Goal: Transaction & Acquisition: Purchase product/service

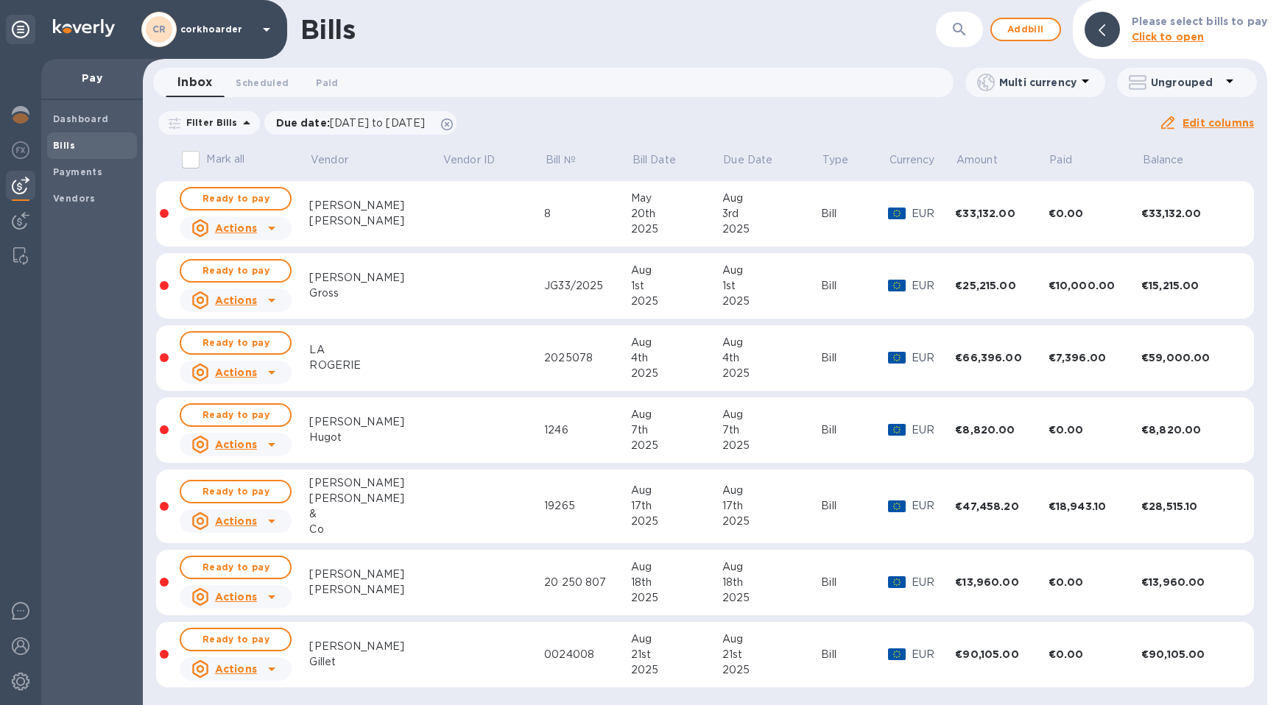
click at [46, 115] on div "Dashboard Bills Payments Vendors" at bounding box center [92, 402] width 102 height 605
click at [59, 115] on b "Dashboard" at bounding box center [81, 118] width 56 height 11
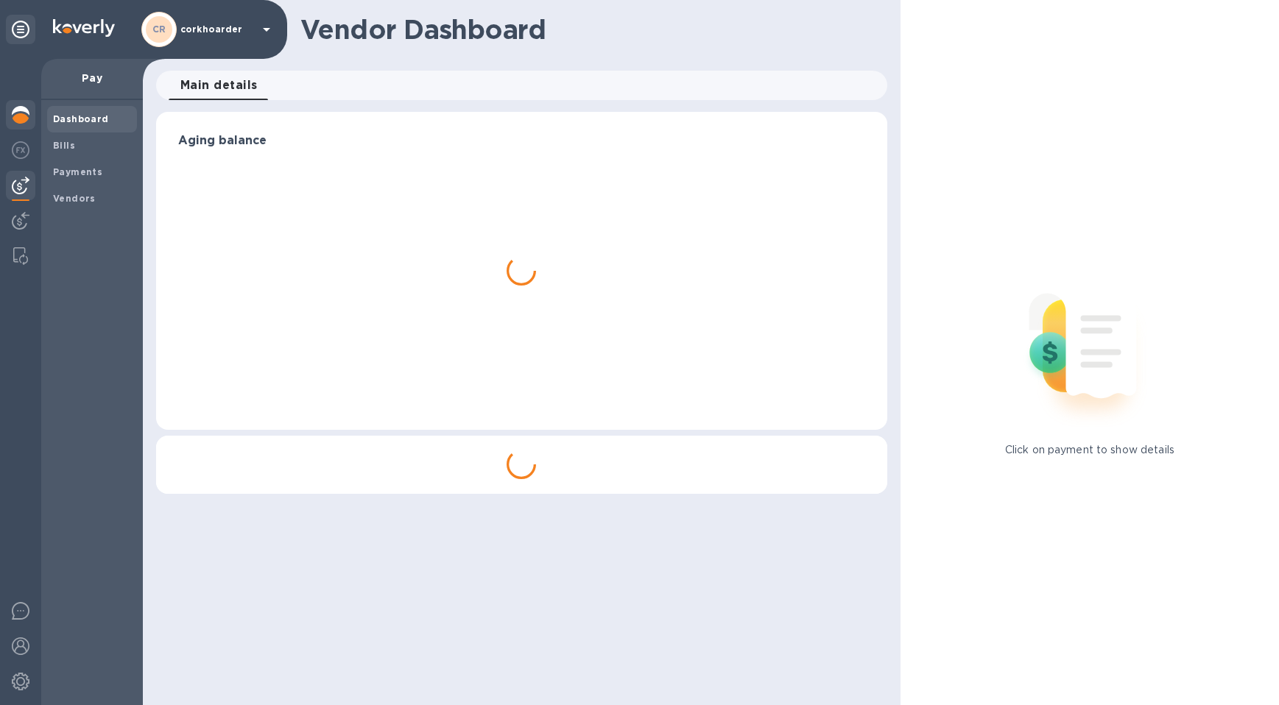
click at [7, 114] on div at bounding box center [20, 116] width 29 height 32
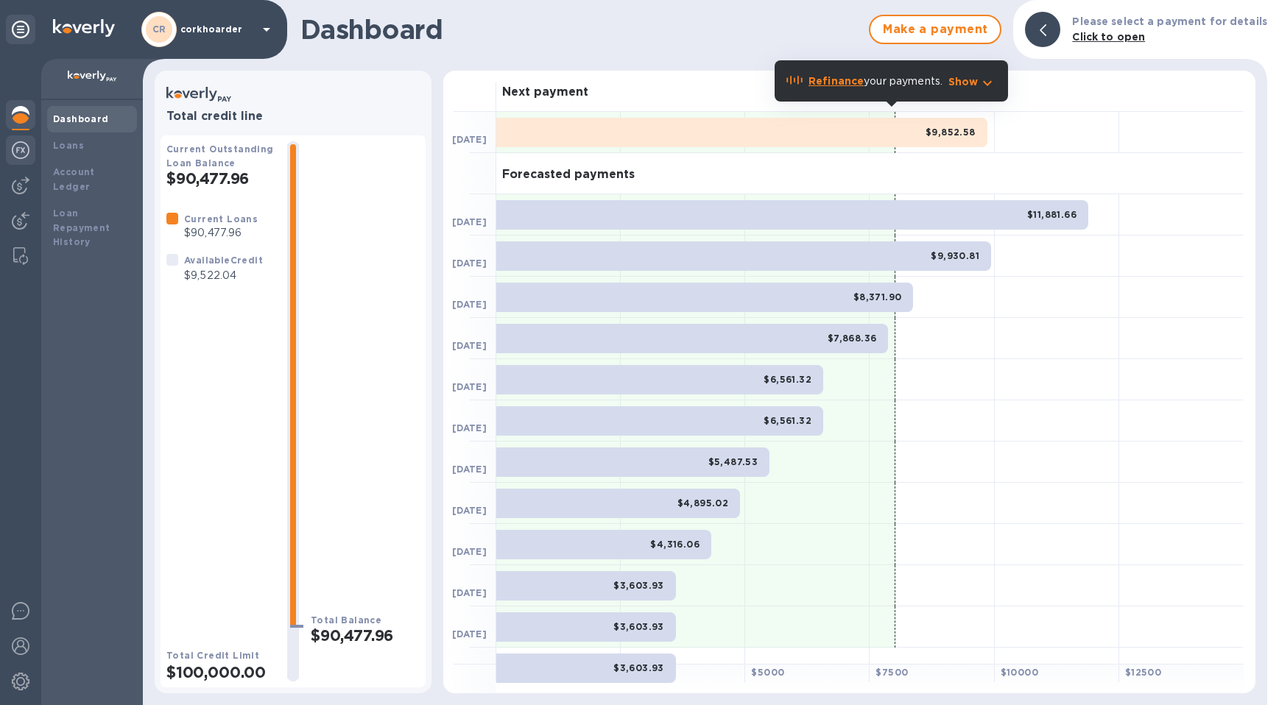
click at [10, 155] on div at bounding box center [20, 151] width 29 height 32
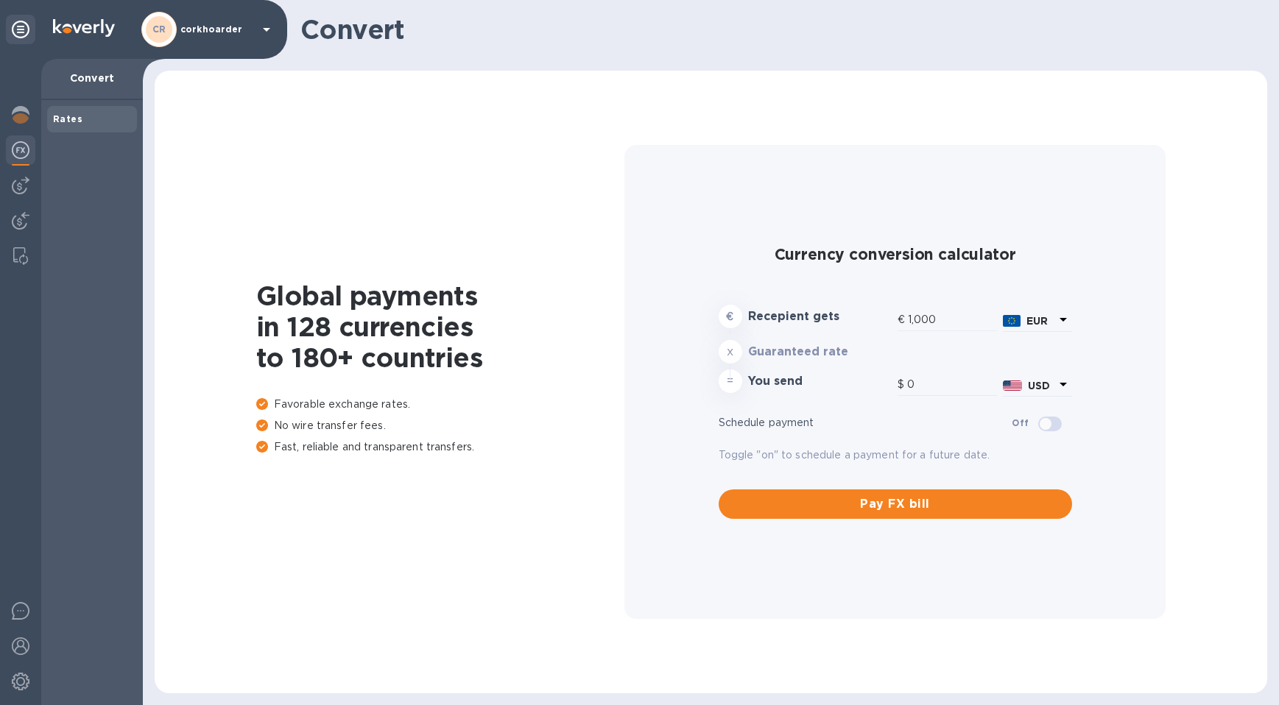
type input "1,180.03"
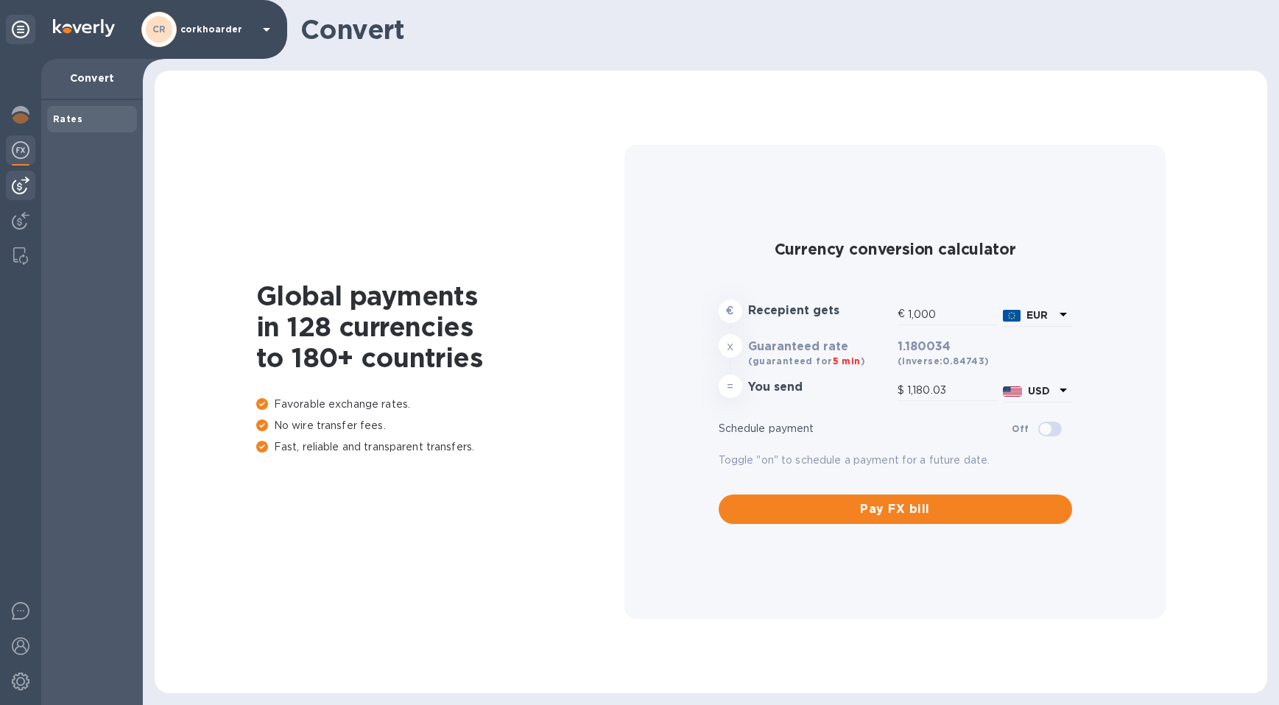
click at [22, 184] on img at bounding box center [21, 186] width 18 height 18
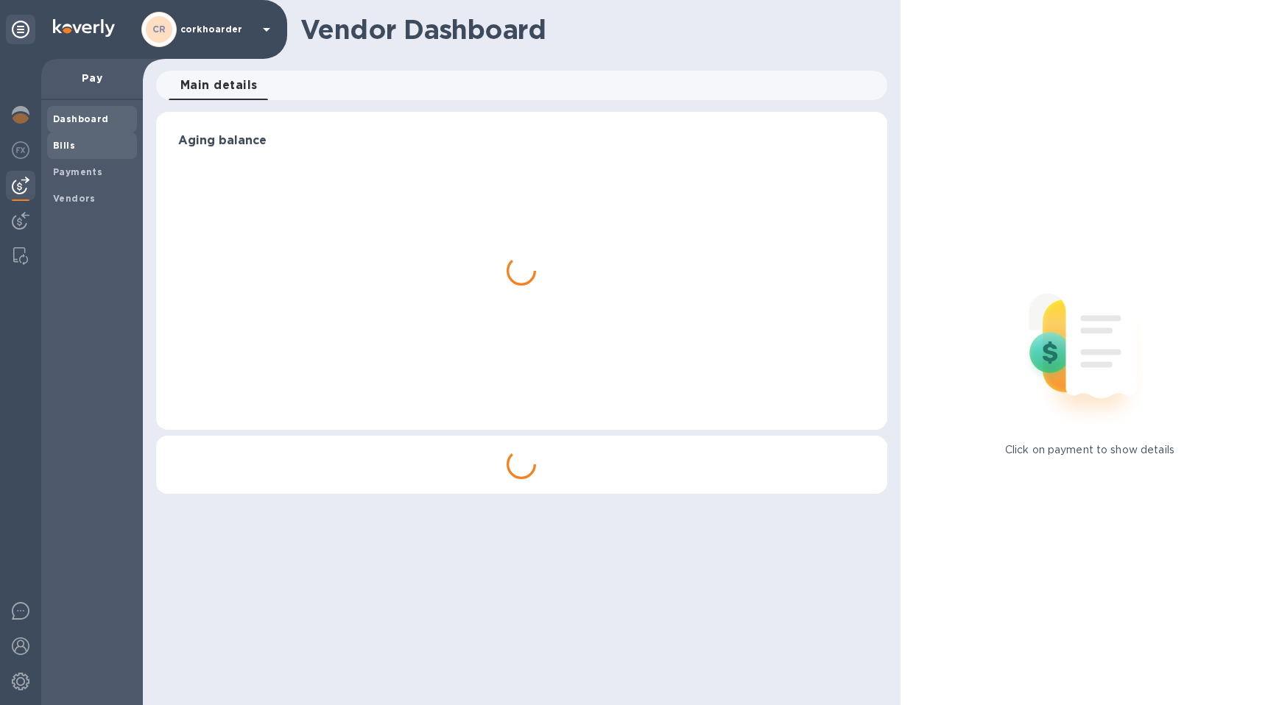
click at [85, 146] on span "Bills" at bounding box center [92, 145] width 78 height 15
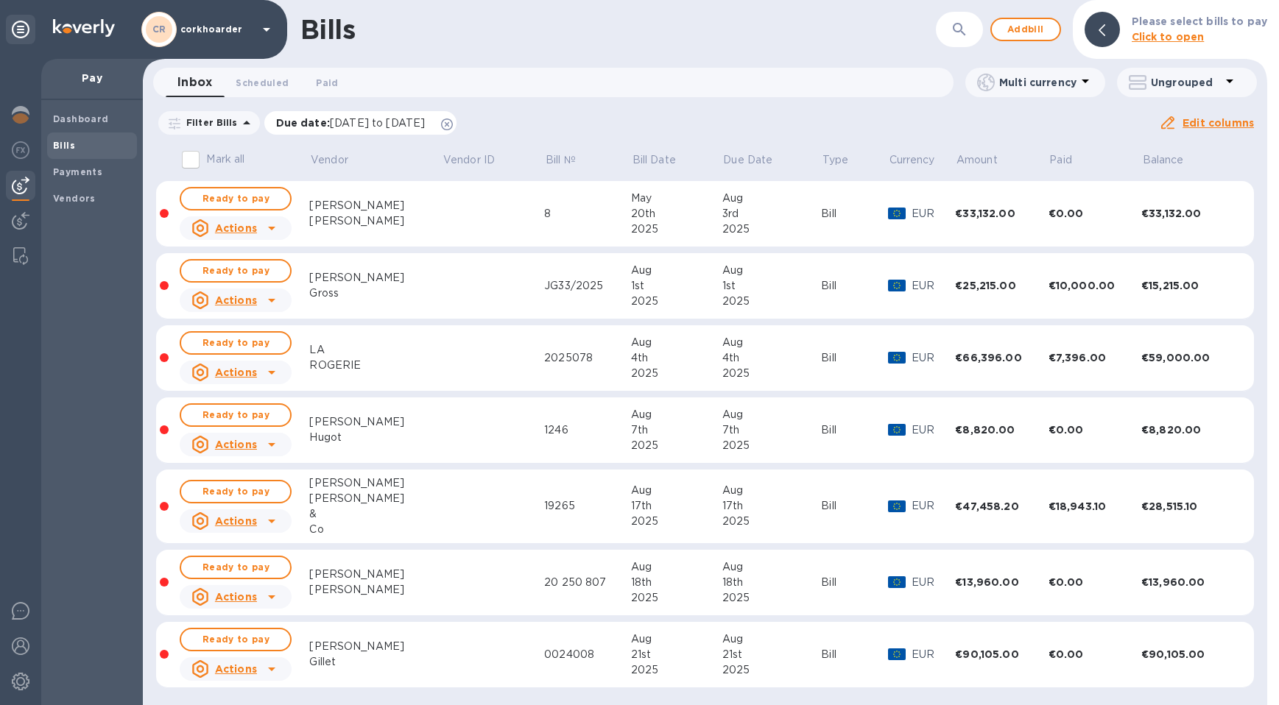
click at [453, 124] on icon at bounding box center [447, 125] width 12 height 12
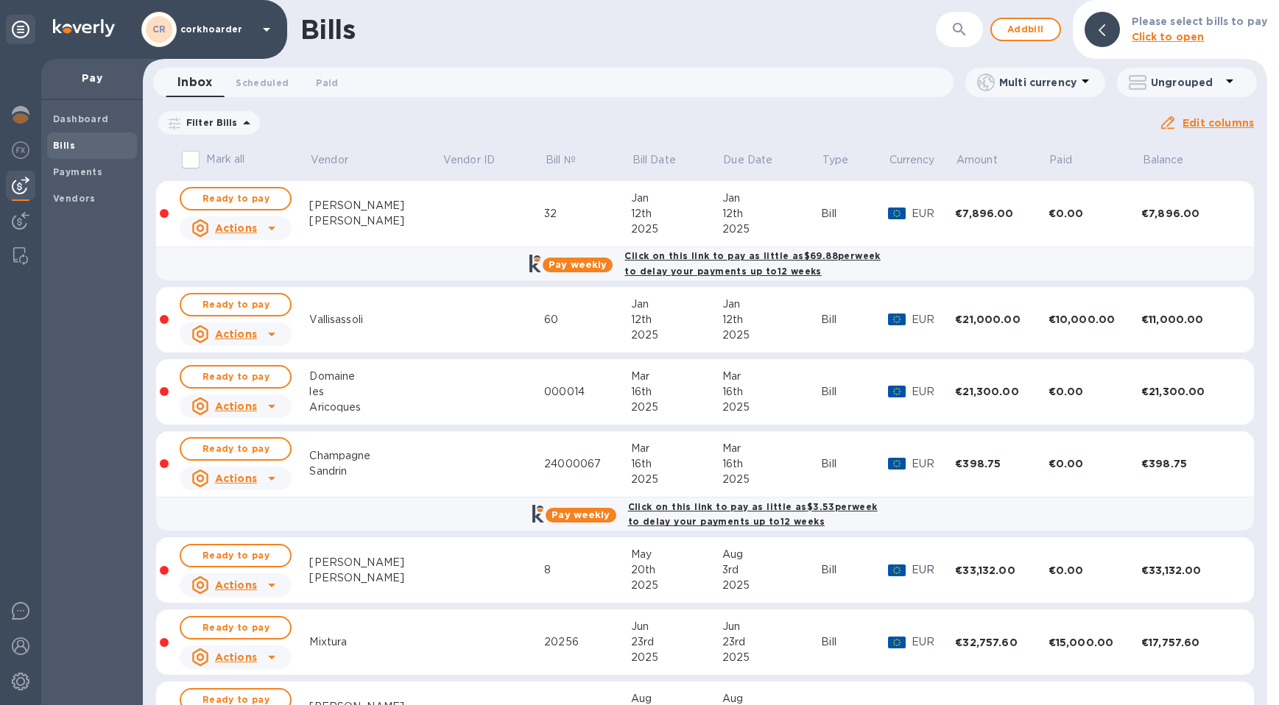
click at [442, 636] on td at bounding box center [493, 643] width 102 height 66
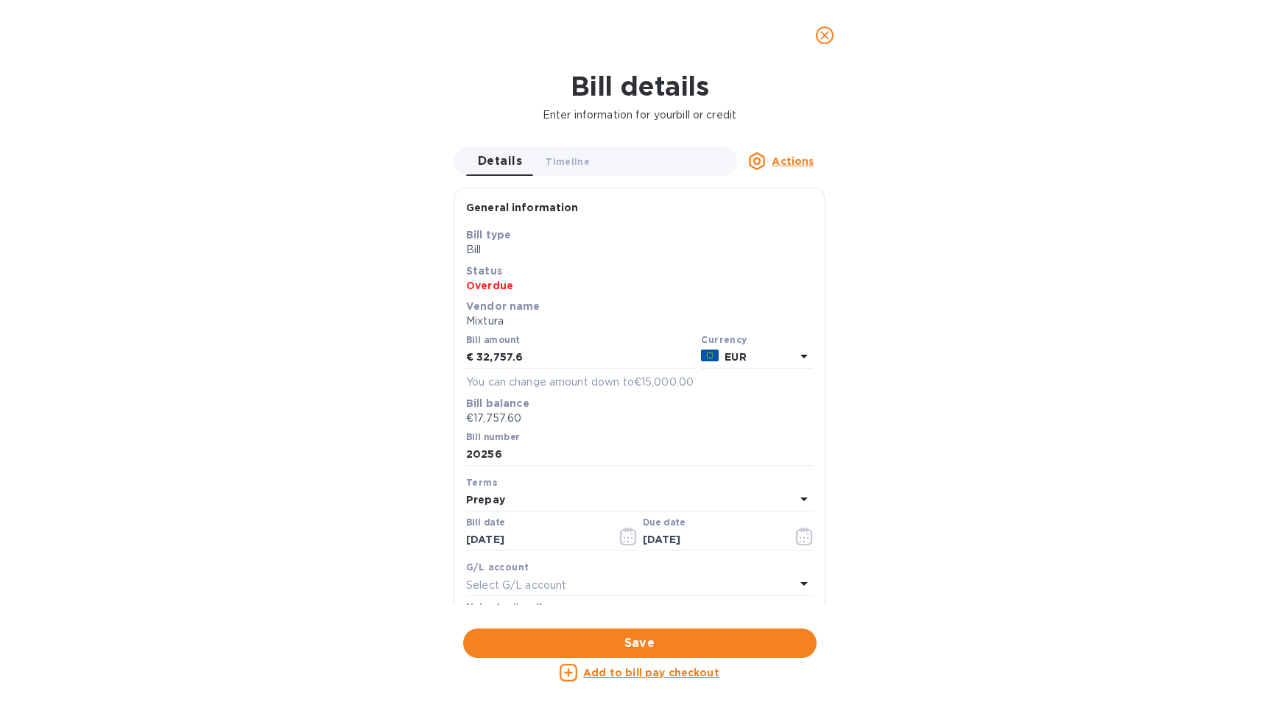
click at [631, 675] on u "Add to bill pay checkout" at bounding box center [651, 673] width 136 height 12
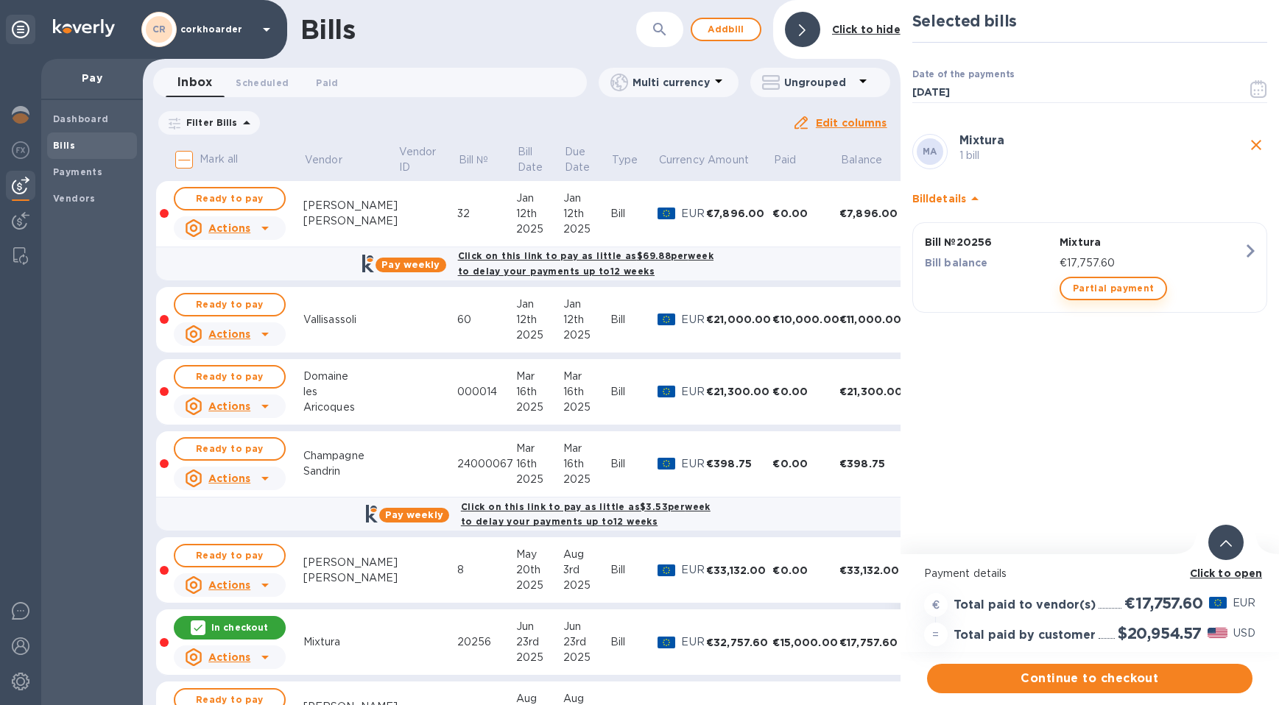
click at [744, 296] on span "Partial payment" at bounding box center [1113, 289] width 81 height 18
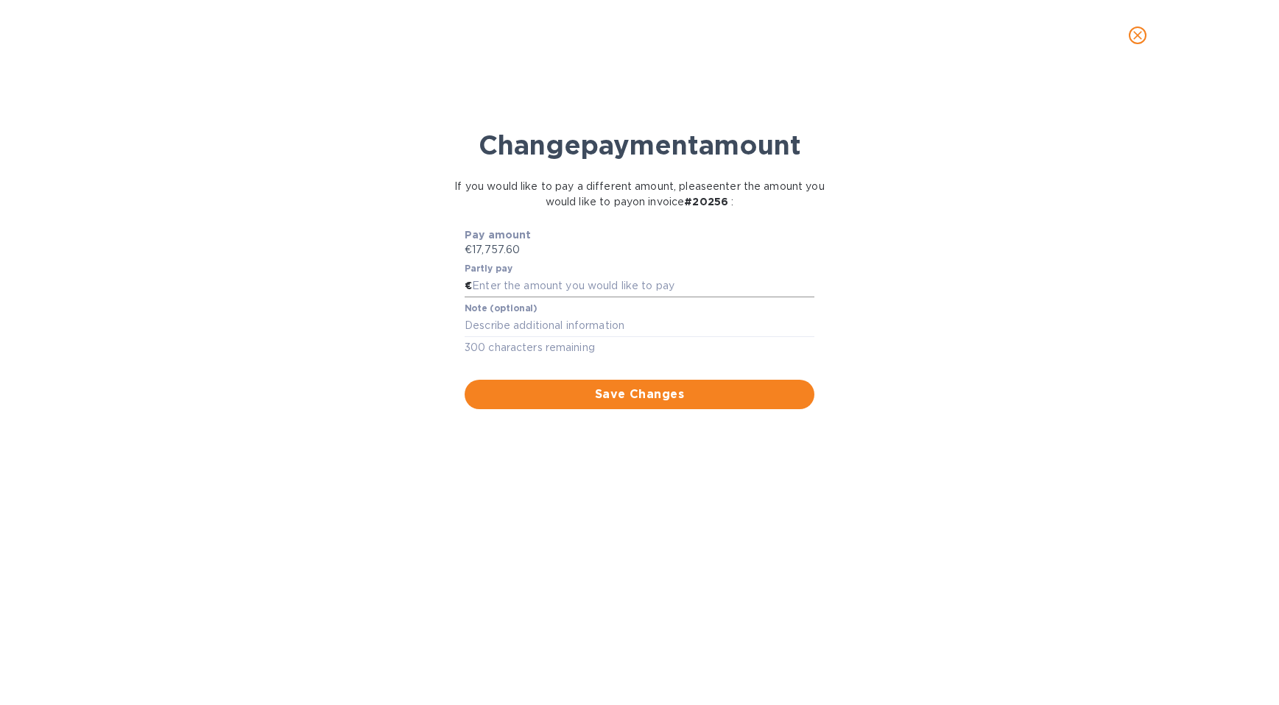
click at [523, 286] on input "text" at bounding box center [643, 286] width 342 height 22
type input "8,500"
click at [716, 393] on span "Save Changes" at bounding box center [639, 395] width 326 height 18
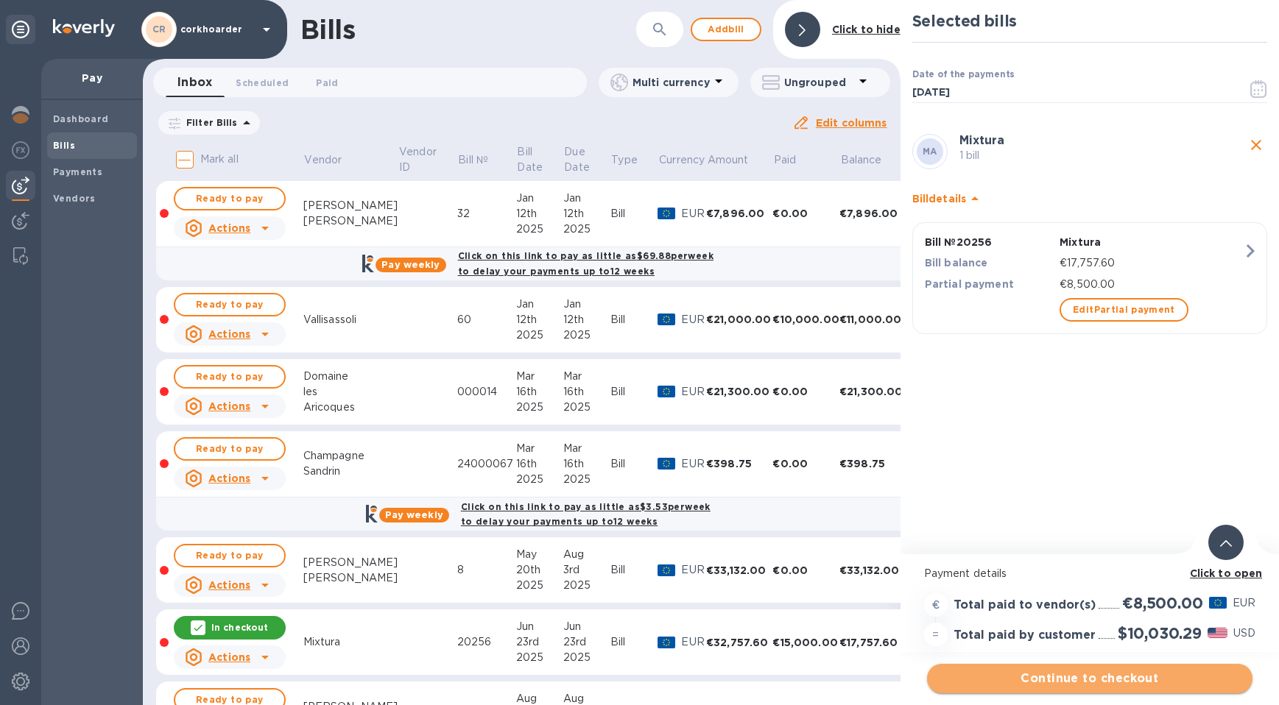
click at [744, 687] on span "Continue to checkout" at bounding box center [1090, 679] width 302 height 18
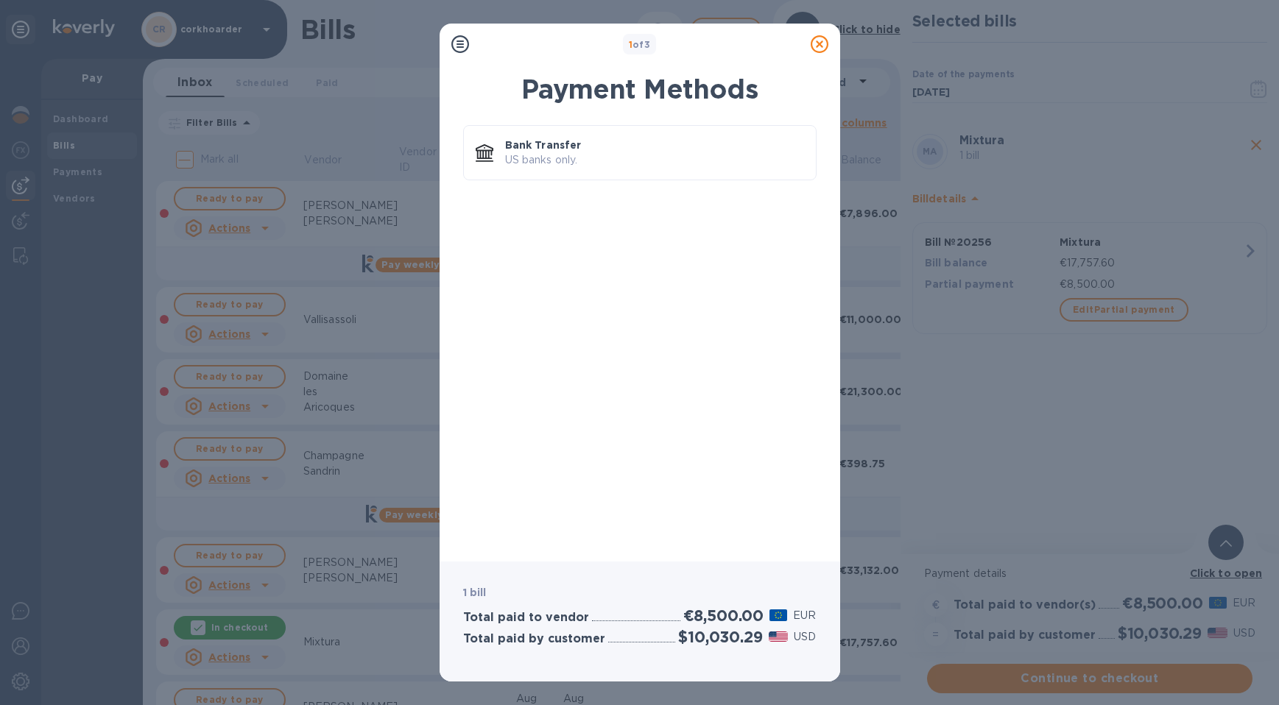
drag, startPoint x: 820, startPoint y: 43, endPoint x: 844, endPoint y: 67, distance: 33.8
click at [744, 43] on icon at bounding box center [820, 44] width 18 height 18
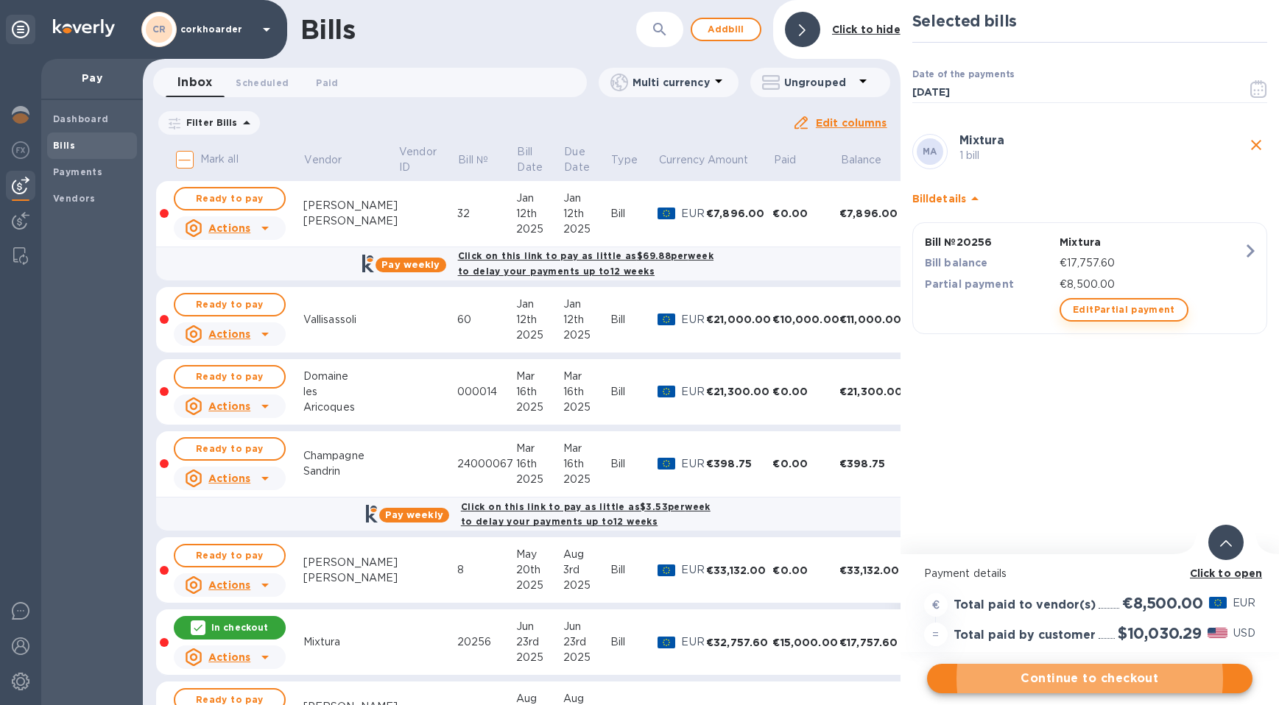
click at [744, 311] on span "Edit Partial payment" at bounding box center [1124, 310] width 102 height 18
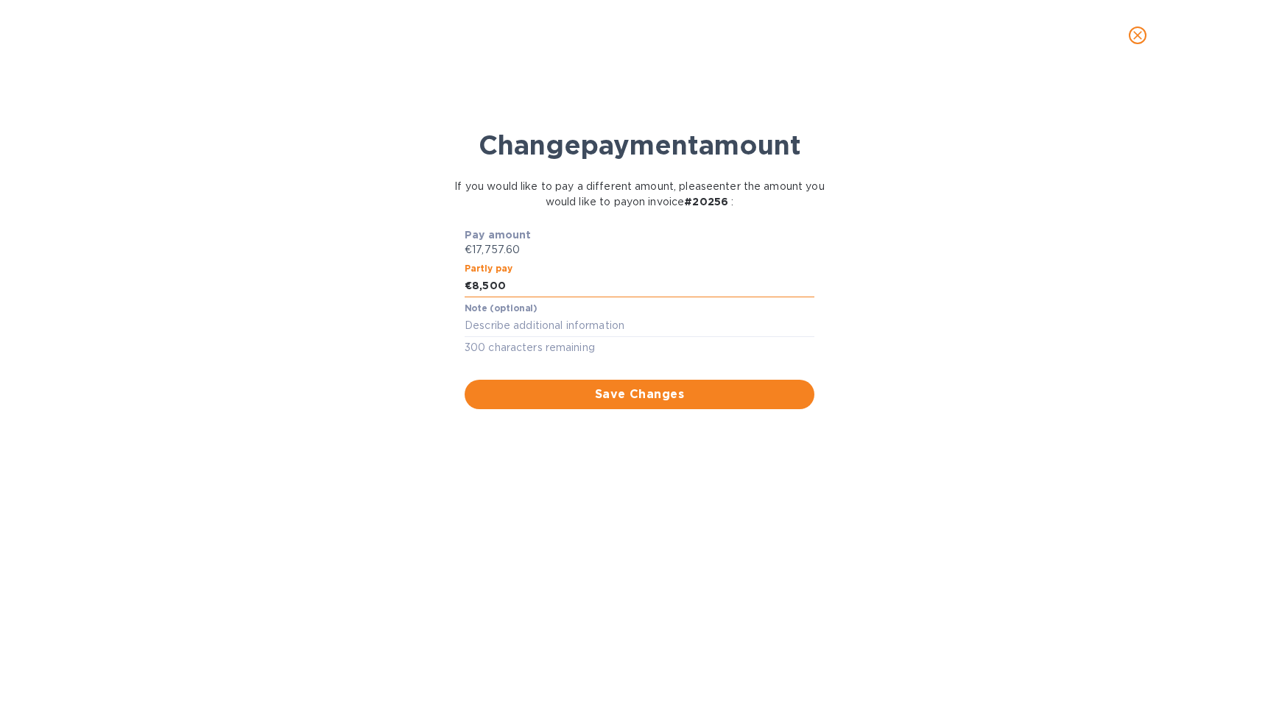
click at [607, 284] on input "8,500" at bounding box center [643, 286] width 342 height 22
type input "8,000"
click at [685, 401] on span "Save Changes" at bounding box center [639, 395] width 326 height 18
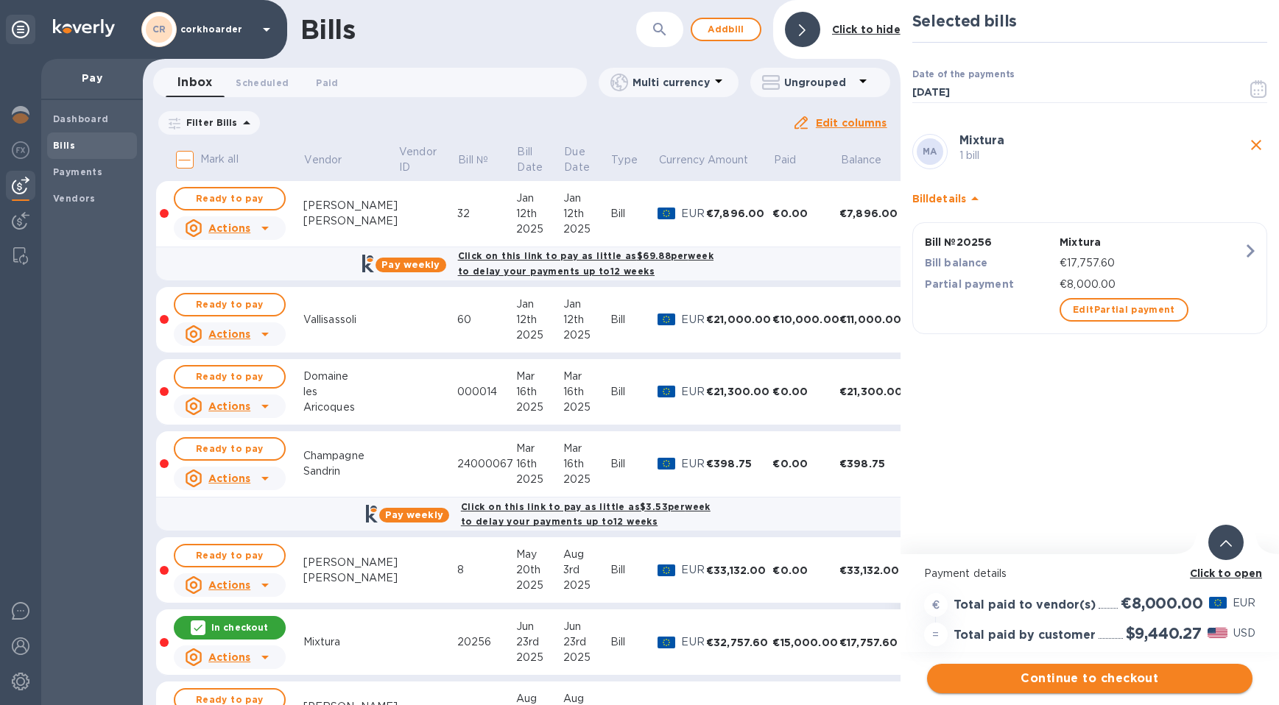
click at [744, 681] on span "Continue to checkout" at bounding box center [1090, 679] width 302 height 18
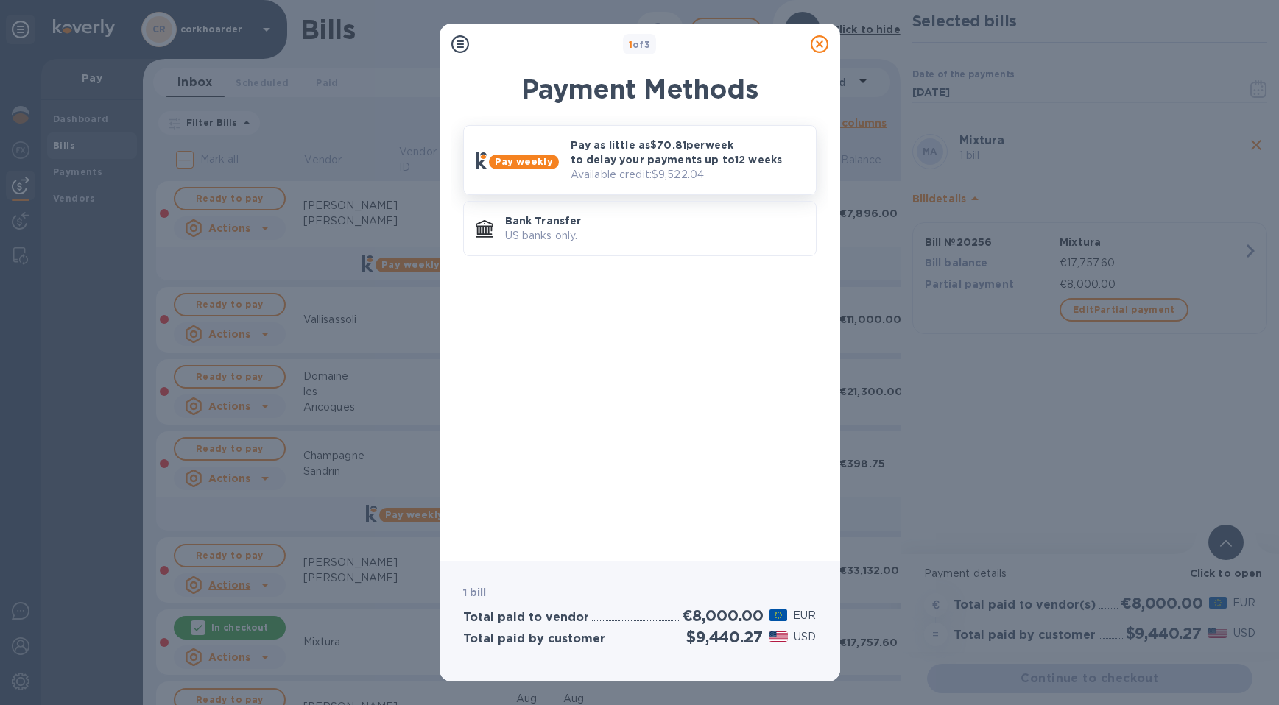
click at [639, 144] on p "Pay as little as $70.81 per week to delay your payments up to 12 weeks" at bounding box center [687, 152] width 233 height 29
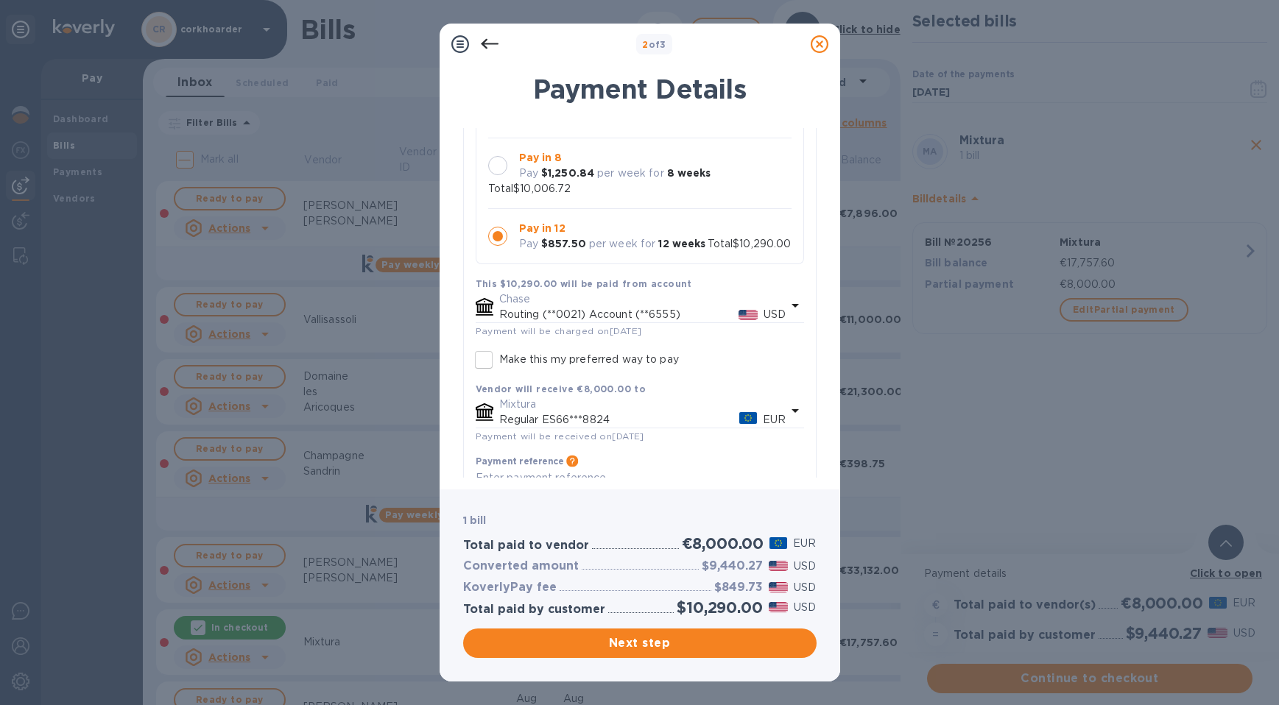
scroll to position [281, 0]
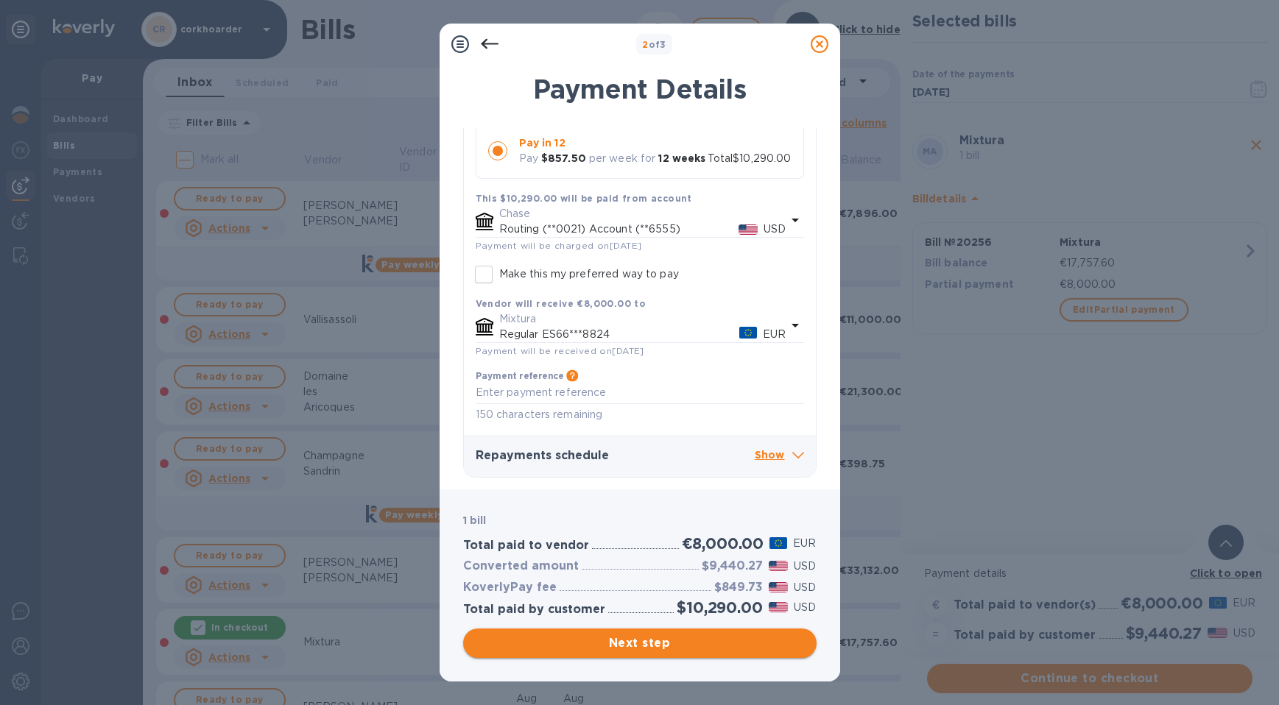
click at [616, 642] on span "Next step" at bounding box center [640, 644] width 330 height 18
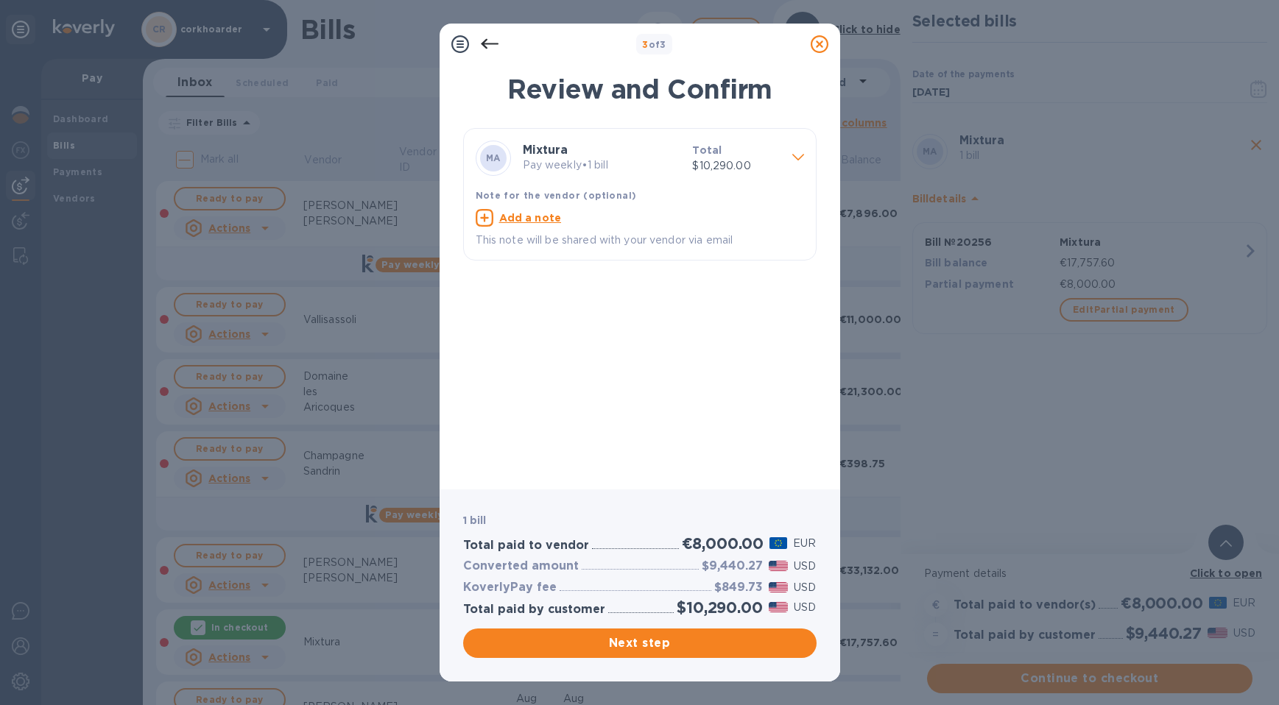
click at [633, 624] on div "1 bill Total paid to vendor €8,000.00 EUR Converted amount $9,440.27 USD Koverl…" at bounding box center [639, 585] width 359 height 151
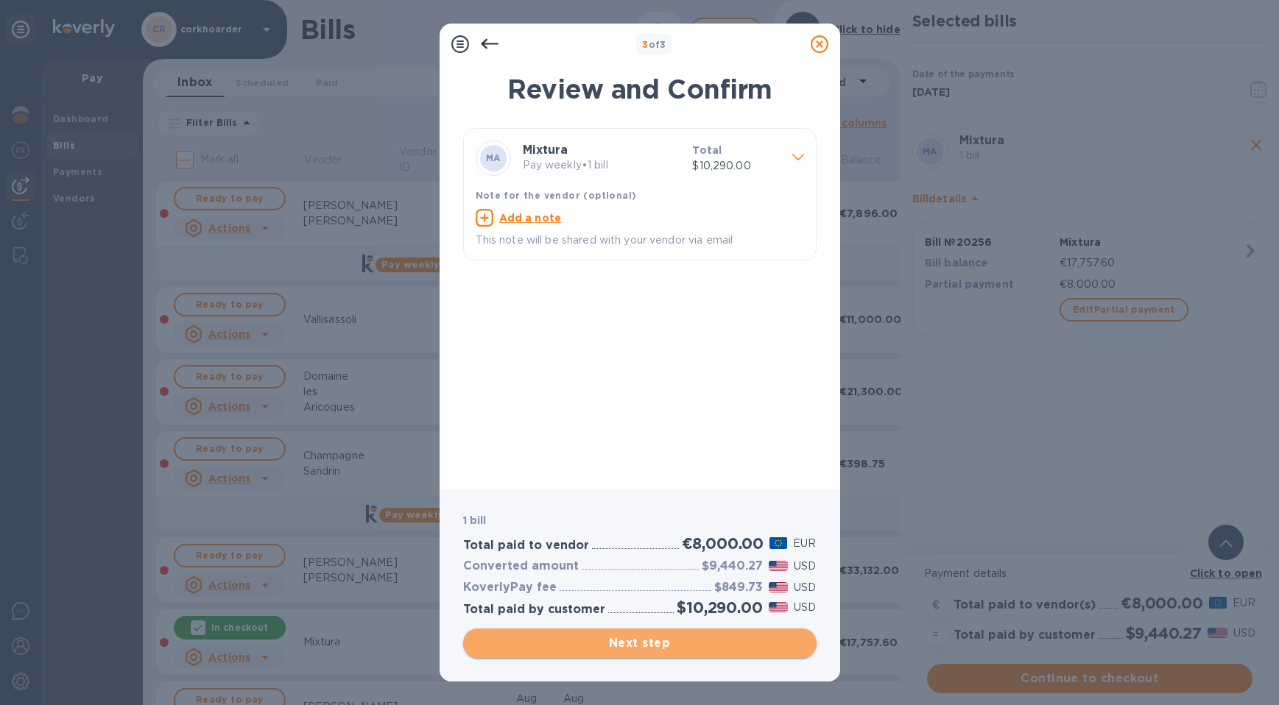
click at [627, 639] on span "Next step" at bounding box center [640, 644] width 330 height 18
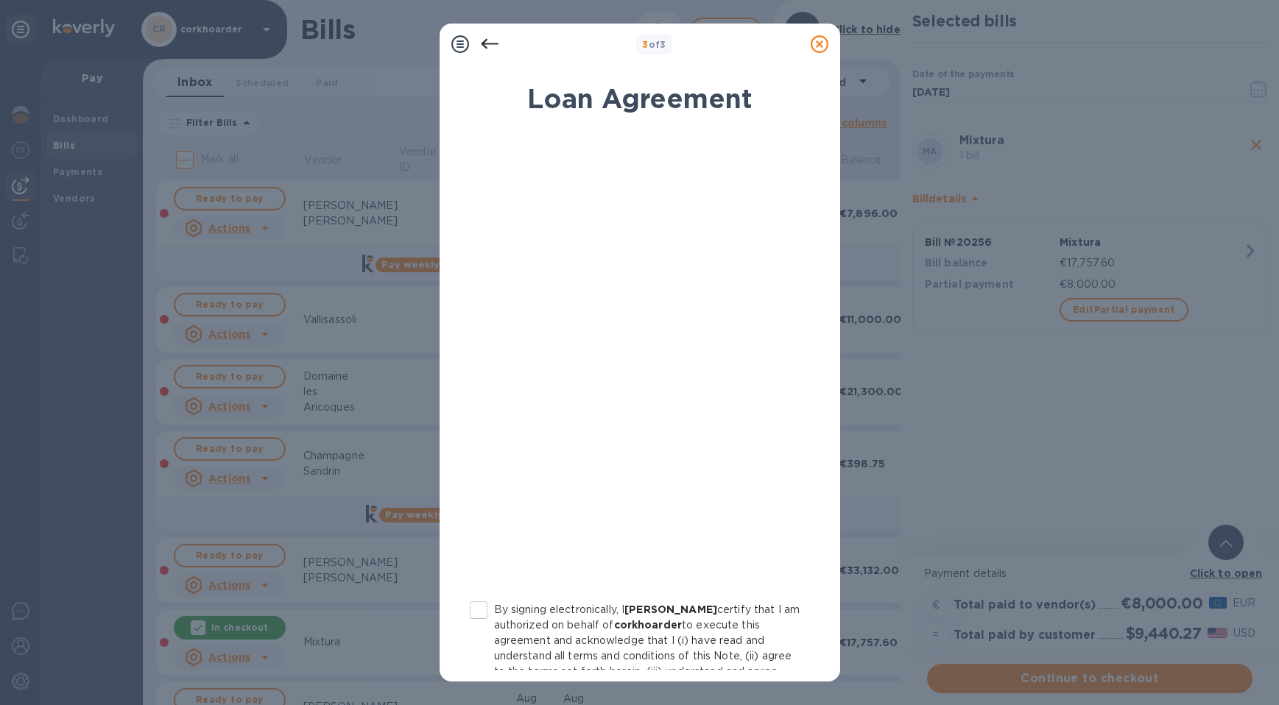
click at [530, 613] on p "By signing electronically, I [PERSON_NAME] certify that I am authorized on beha…" at bounding box center [647, 664] width 306 height 124
click at [494, 613] on input "By signing electronically, I [PERSON_NAME] certify that I am authorized on beha…" at bounding box center [478, 610] width 31 height 31
checkbox input "true"
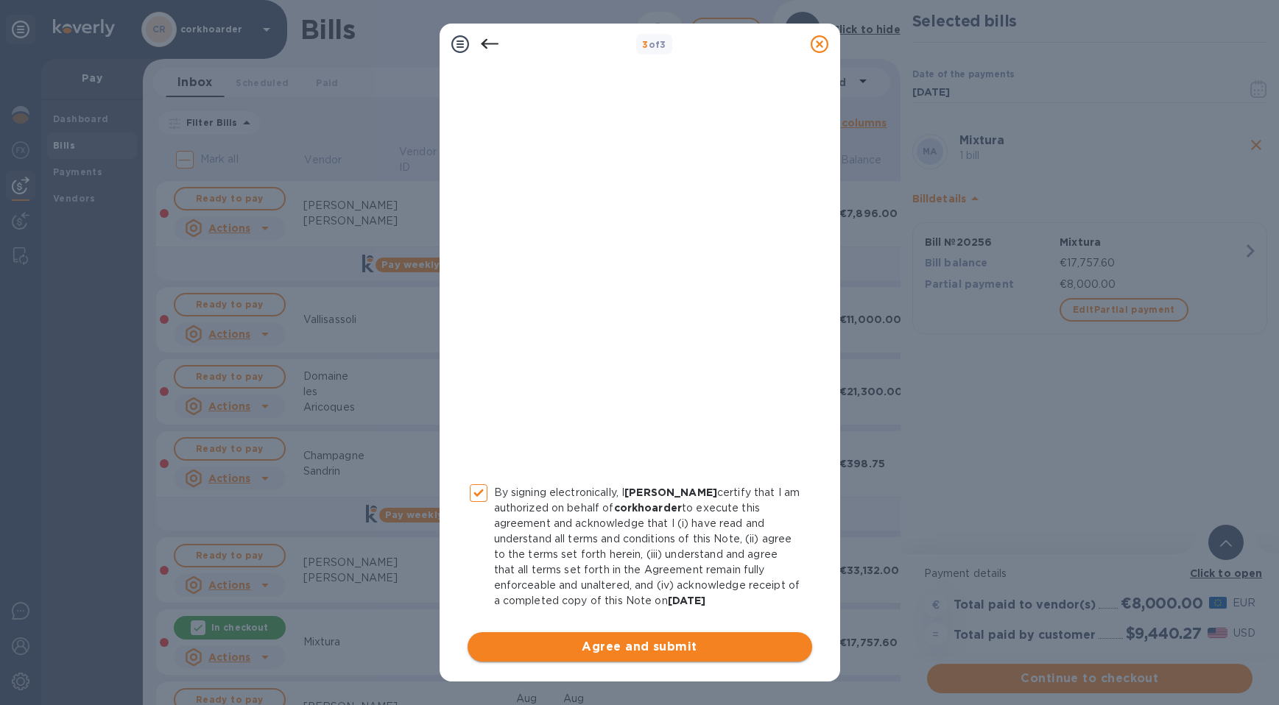
click at [582, 649] on span "Agree and submit" at bounding box center [639, 647] width 321 height 18
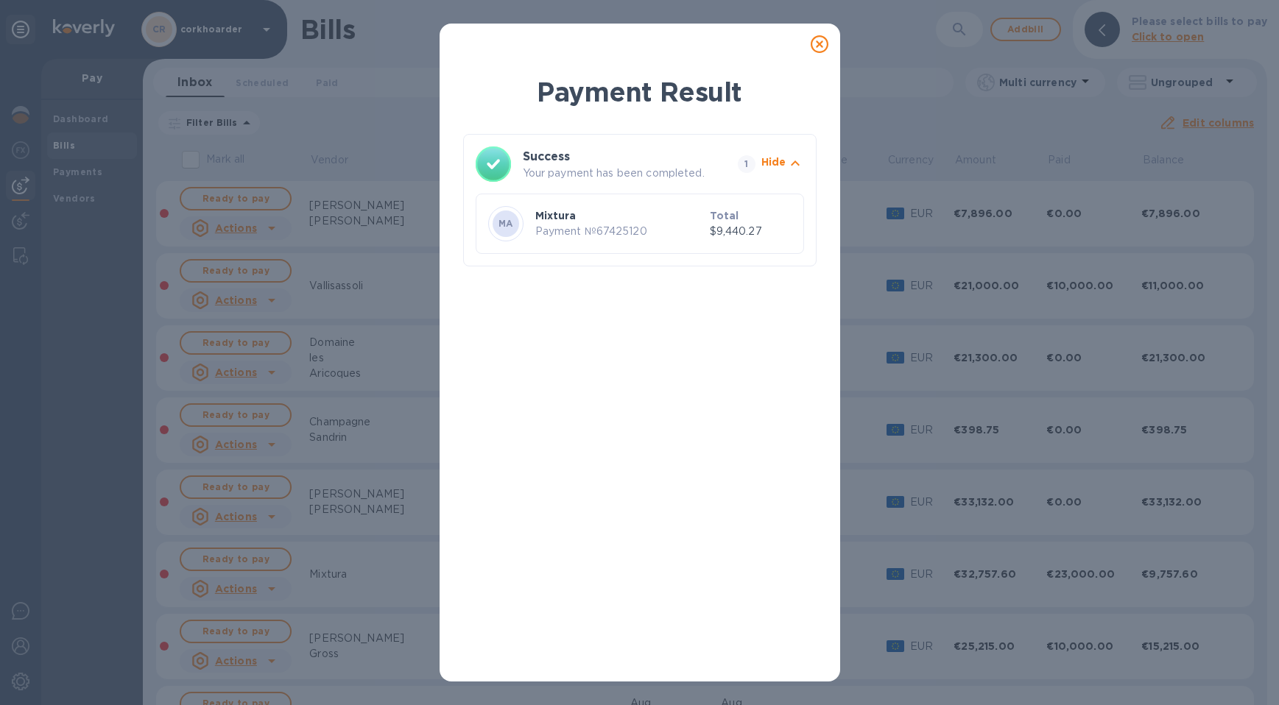
click at [744, 41] on icon at bounding box center [820, 44] width 18 height 18
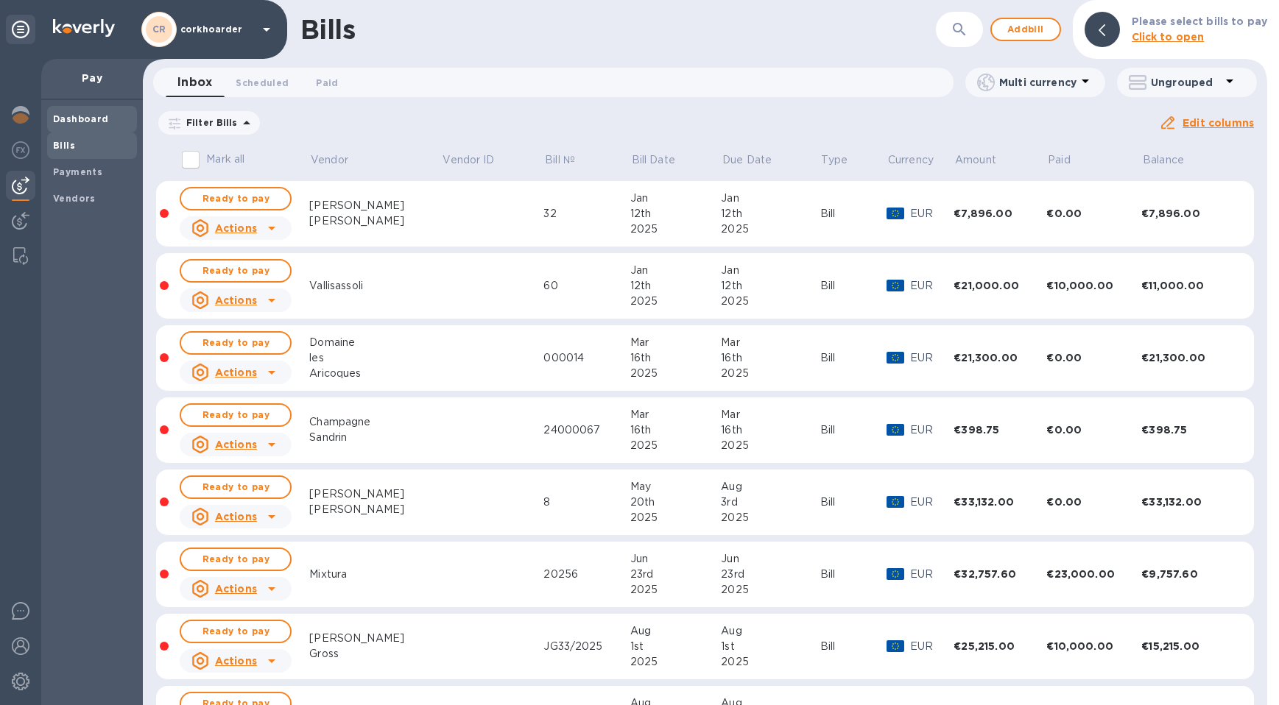
click at [88, 116] on b "Dashboard" at bounding box center [81, 118] width 56 height 11
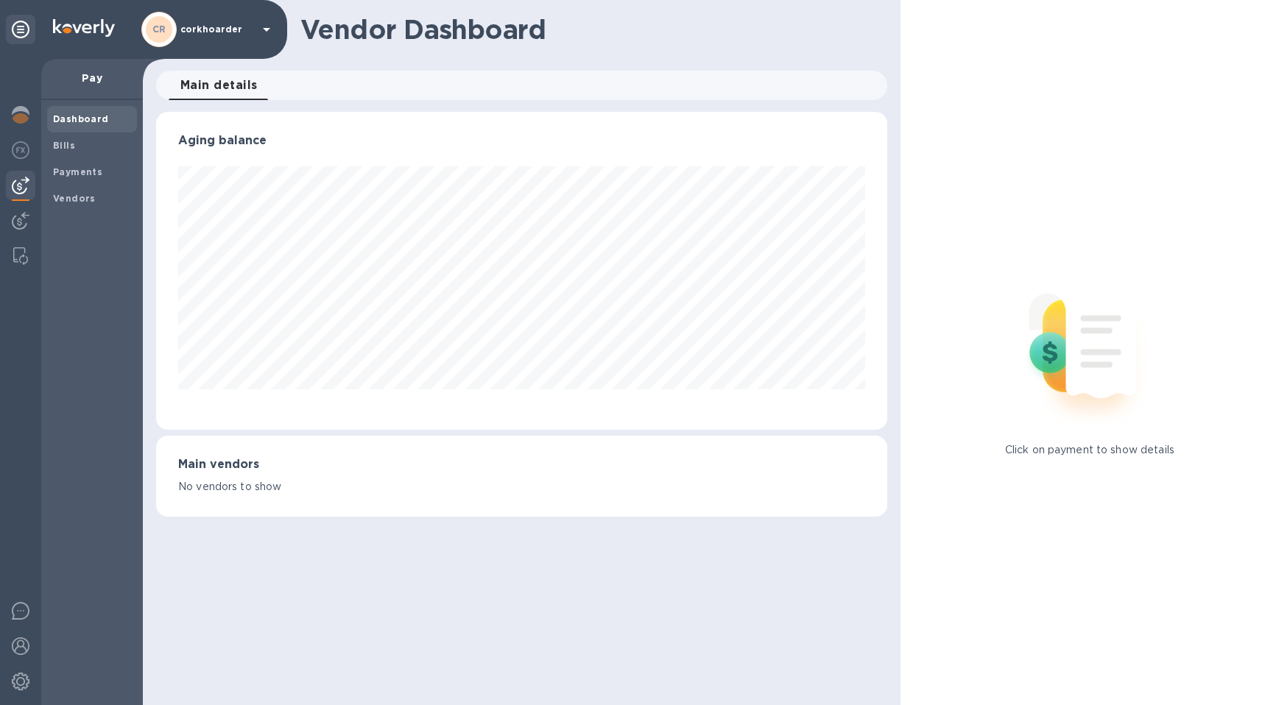
scroll to position [318, 731]
click at [37, 116] on div at bounding box center [20, 382] width 41 height 646
click at [32, 116] on div at bounding box center [20, 116] width 29 height 32
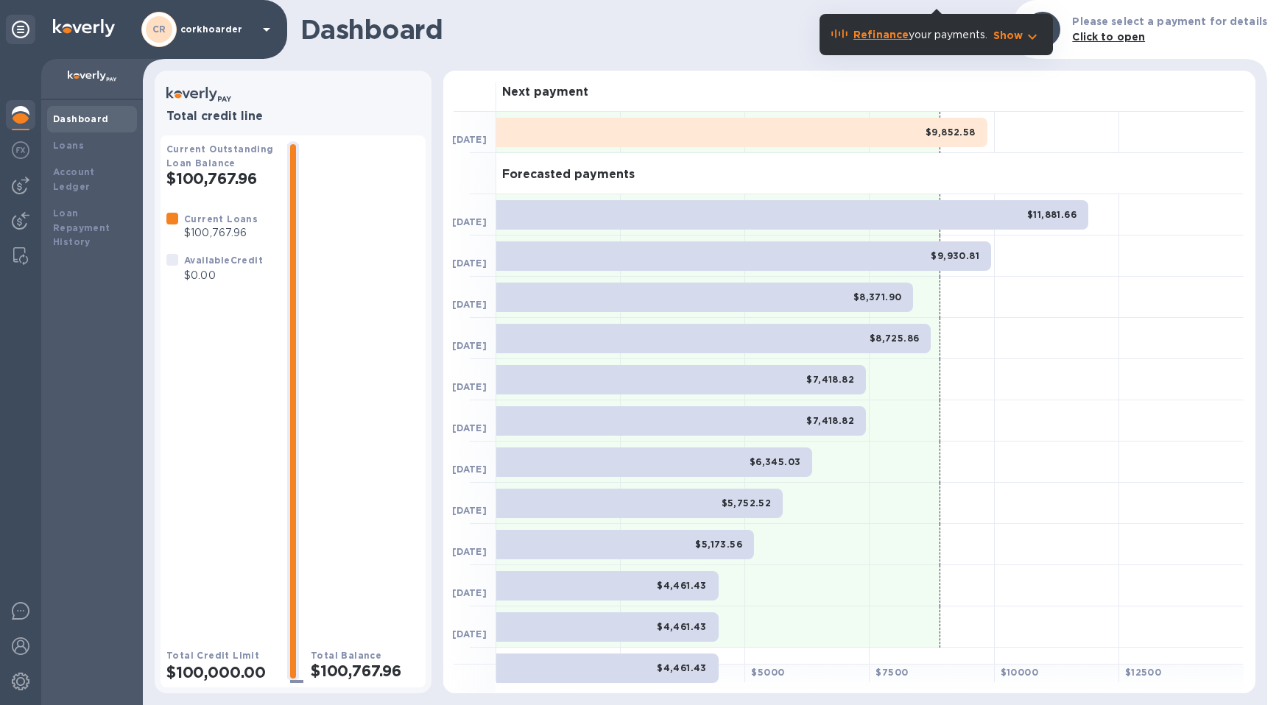
scroll to position [149, 0]
